Goal: Obtain resource: Download file/media

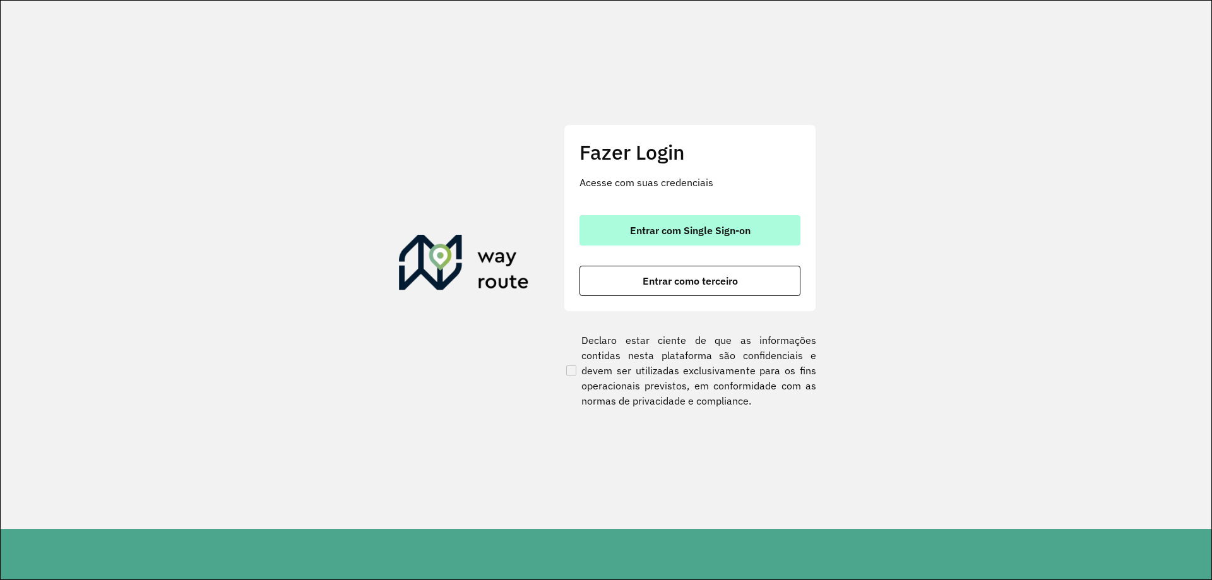
click at [676, 223] on button "Entrar com Single Sign-on" at bounding box center [689, 230] width 221 height 30
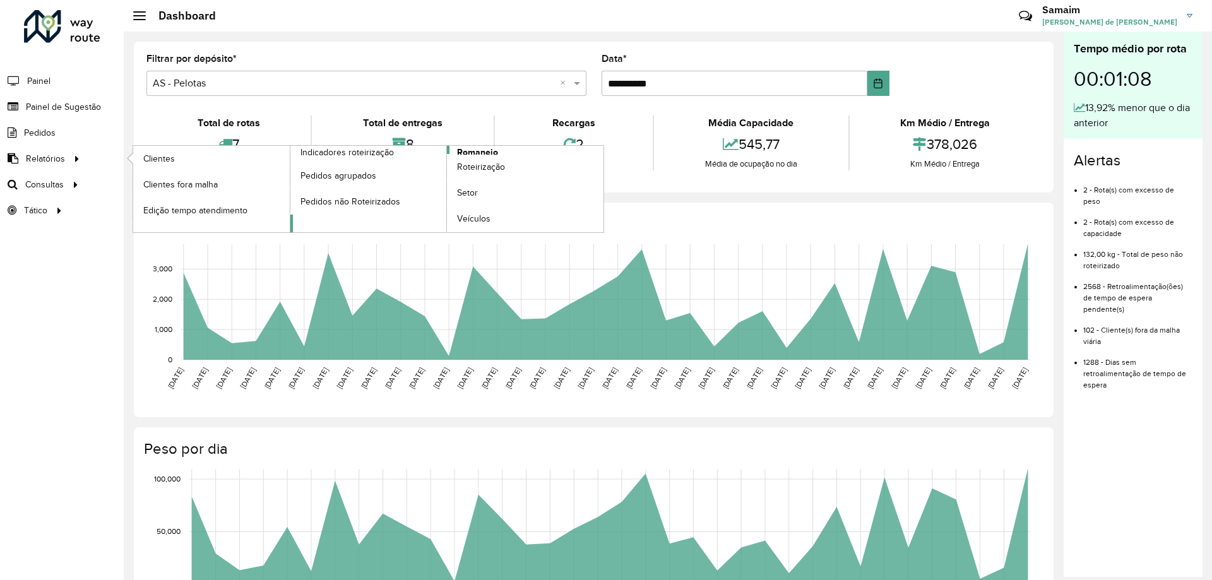
click at [497, 146] on span "Romaneio" at bounding box center [477, 152] width 41 height 13
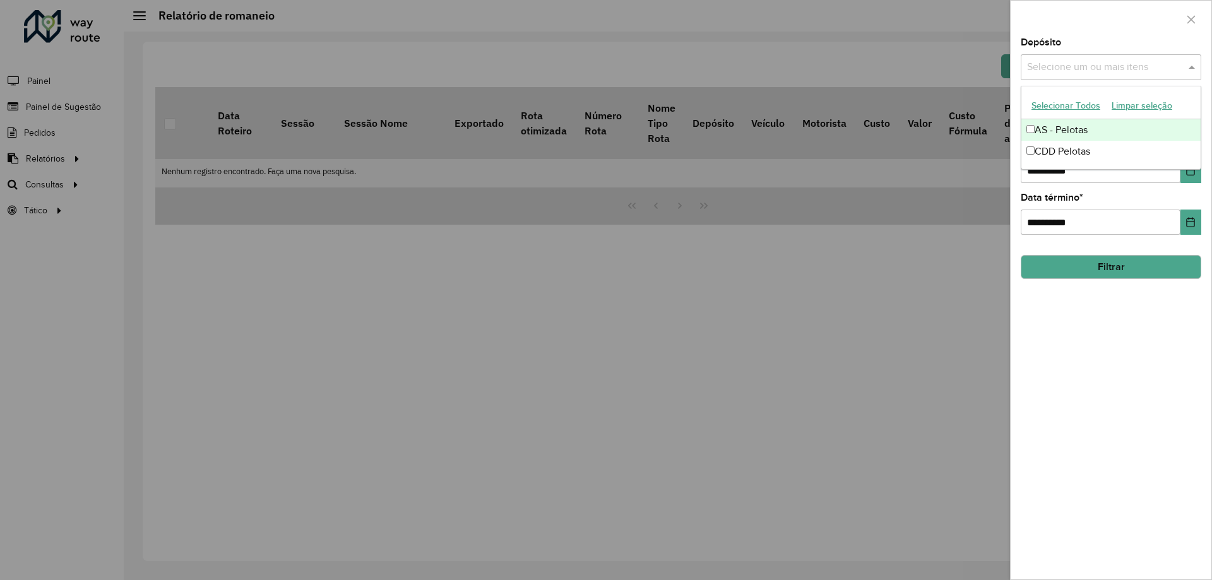
click at [1066, 66] on input "text" at bounding box center [1105, 67] width 162 height 15
click at [1054, 114] on button "Selecionar Todos" at bounding box center [1065, 106] width 80 height 20
click at [1094, 23] on div at bounding box center [1110, 19] width 201 height 37
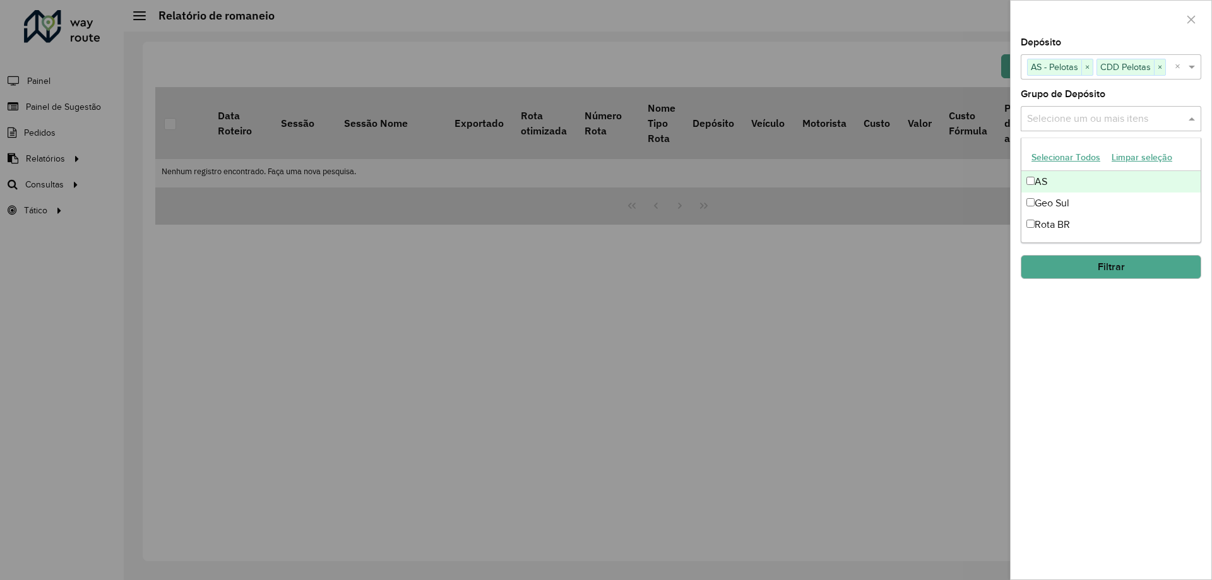
click at [1072, 121] on input "text" at bounding box center [1105, 119] width 162 height 15
click at [1071, 151] on button "Selecionar Todos" at bounding box center [1065, 158] width 80 height 20
click at [1112, 101] on div "Grupo de Depósito Selecione um ou mais itens AS × Geo Sul × Rota BR × ×" at bounding box center [1110, 111] width 180 height 42
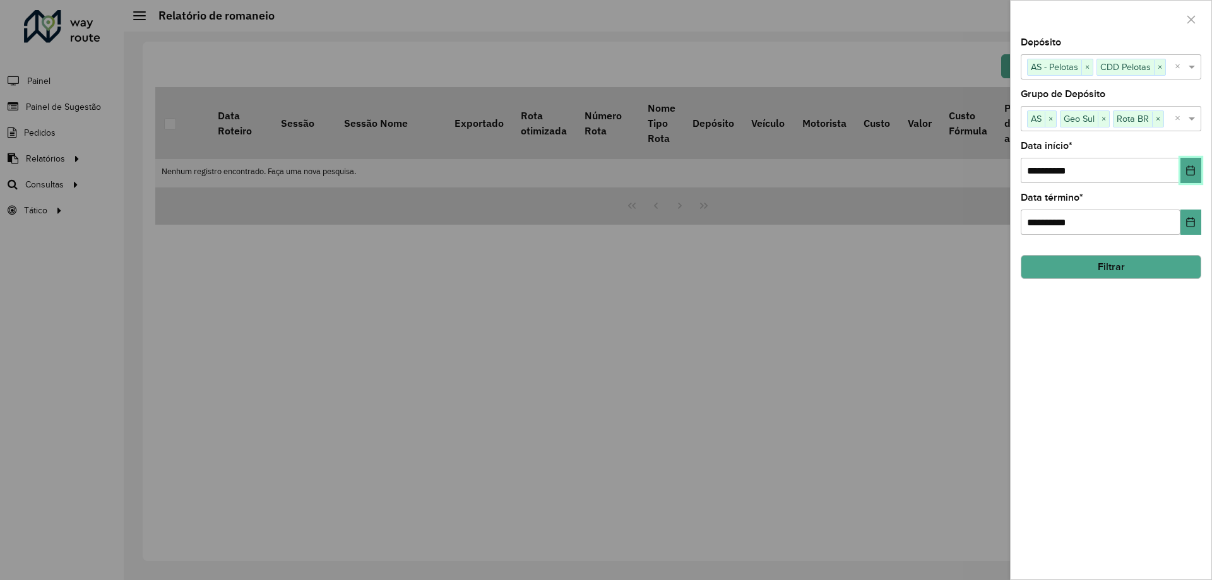
click at [1188, 162] on button "Choose Date" at bounding box center [1190, 170] width 21 height 25
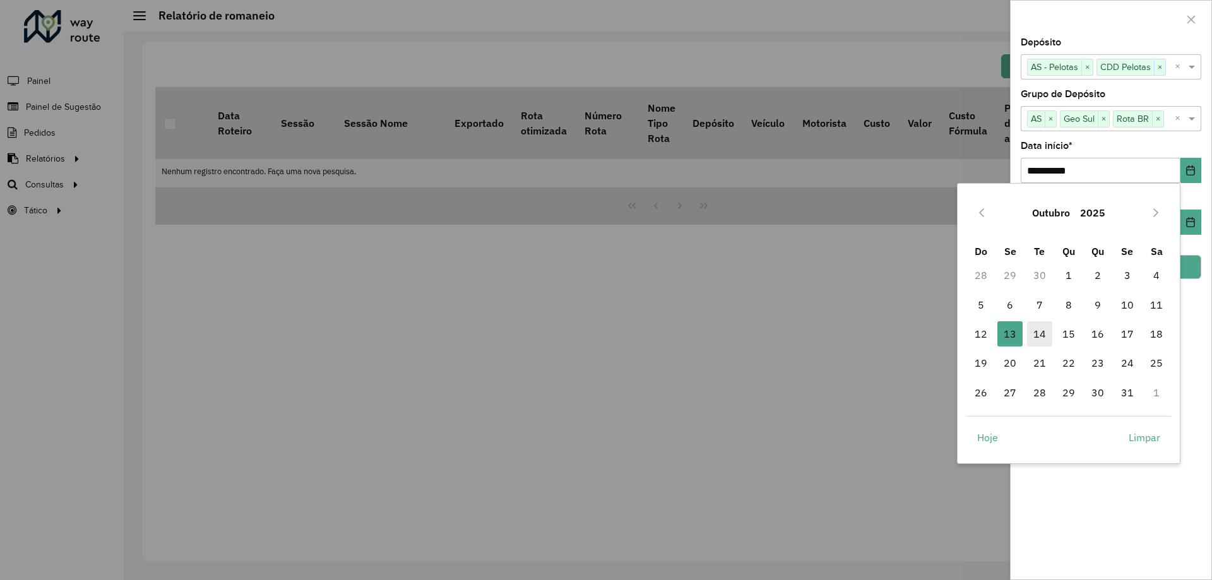
click at [1041, 336] on span "14" at bounding box center [1039, 333] width 25 height 25
type input "**********"
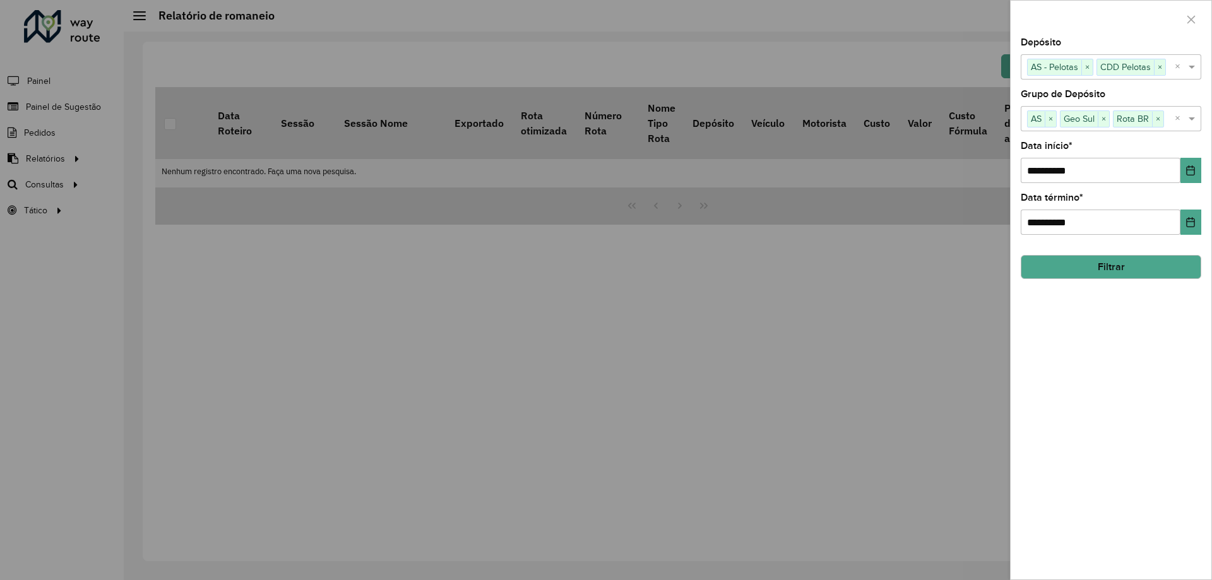
click at [1085, 257] on button "Filtrar" at bounding box center [1110, 267] width 180 height 24
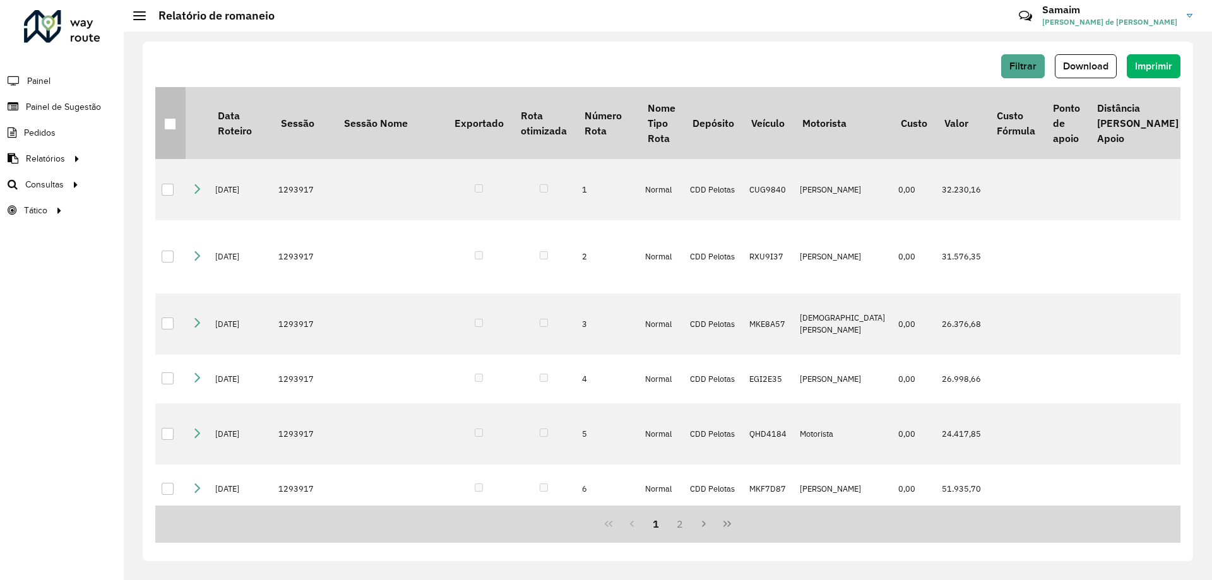
click at [171, 129] on div at bounding box center [170, 124] width 12 height 12
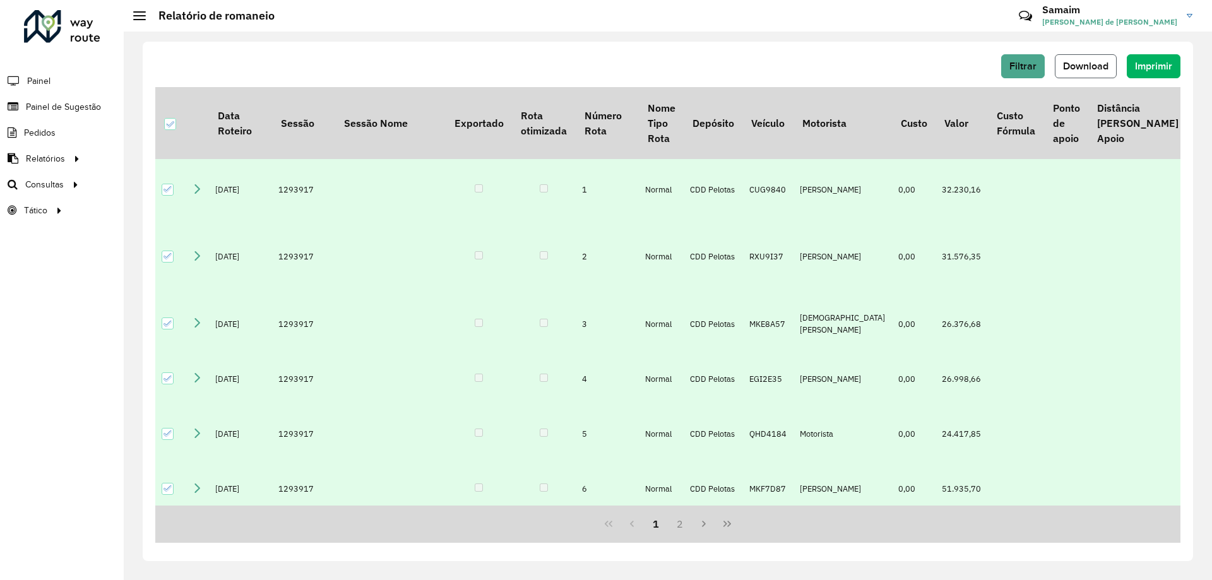
click at [1085, 68] on span "Download" at bounding box center [1085, 66] width 45 height 11
